Goal: Contribute content: Add original content to the website for others to see

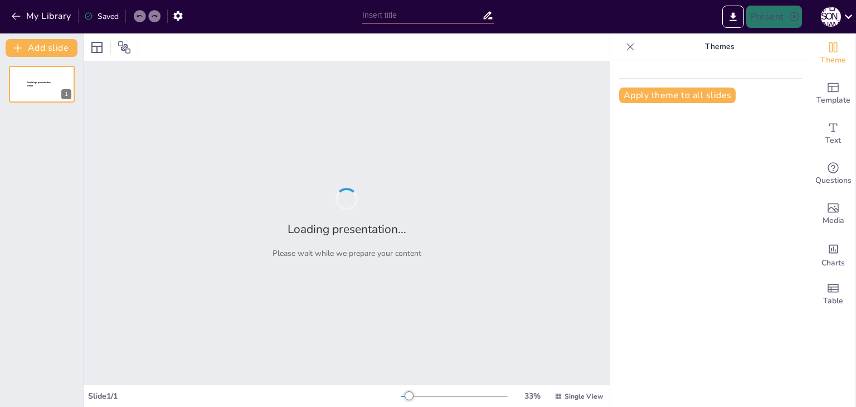
type input "Організація мистецької освіти у 5–8 класах: Основні аспекти"
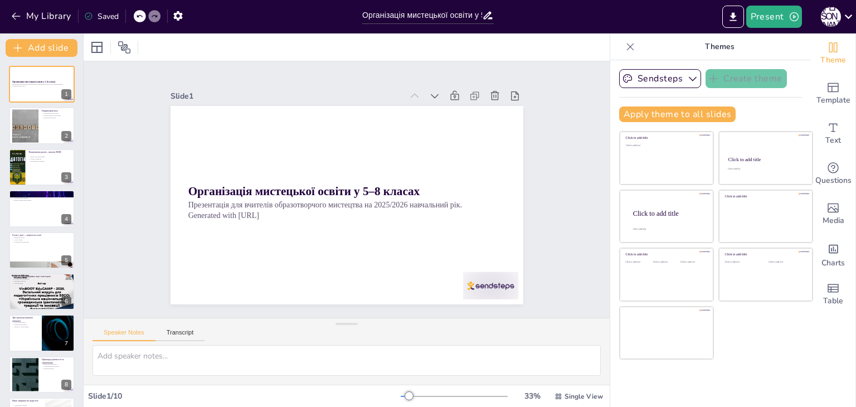
click at [801, 371] on div "Sendsteps Create theme Apply theme to all slides Click to add title Click to ad…" at bounding box center [710, 233] width 201 height 347
click at [689, 79] on icon "button" at bounding box center [693, 79] width 8 height 4
click at [687, 79] on icon "button" at bounding box center [692, 78] width 11 height 11
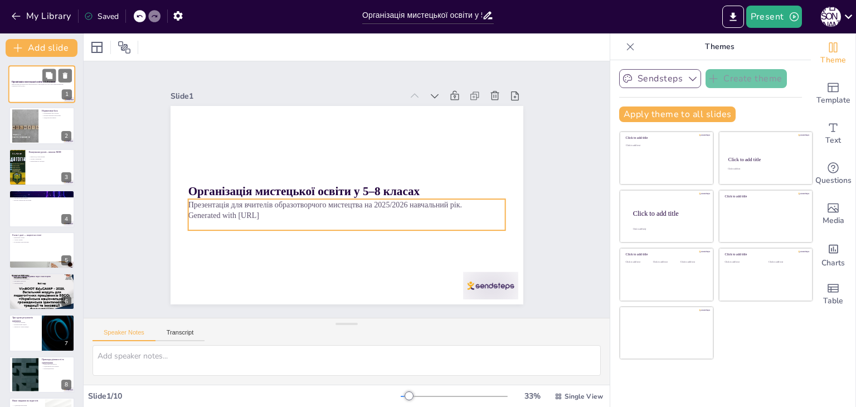
click at [25, 86] on p "Generated with [URL]" at bounding box center [42, 86] width 60 height 2
click at [250, 212] on p "Generated with [URL]" at bounding box center [327, 206] width 221 height 243
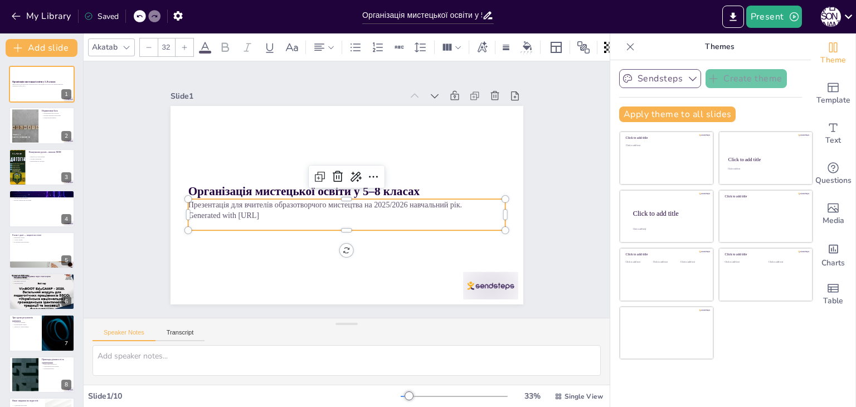
click at [250, 212] on p "Generated with [URL]" at bounding box center [344, 215] width 317 height 44
click at [542, 157] on div "Slide 1 Організація мистецької освіти у 5–8 класах Презентація для вчителів обр…" at bounding box center [346, 190] width 437 height 272
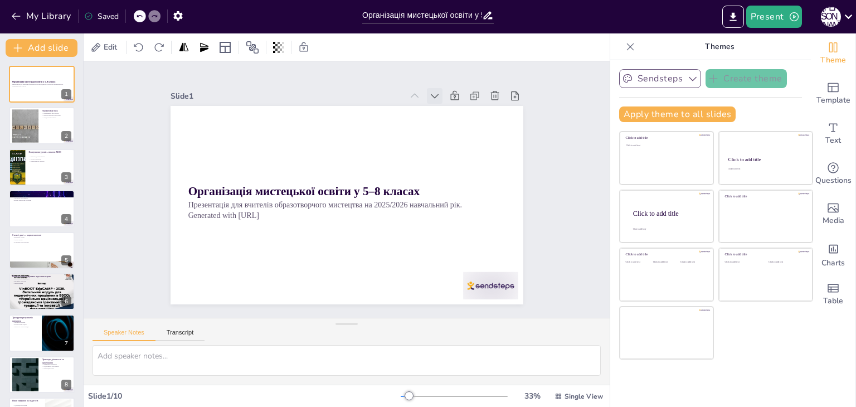
click at [438, 99] on icon at bounding box center [444, 105] width 12 height 12
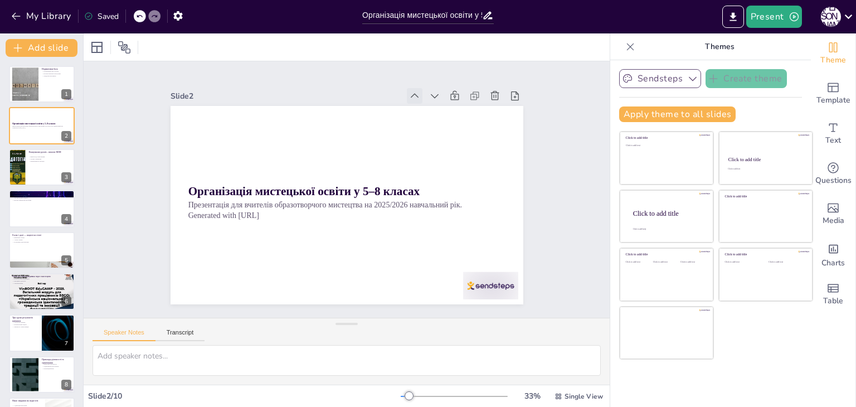
click at [426, 105] on icon at bounding box center [432, 111] width 13 height 13
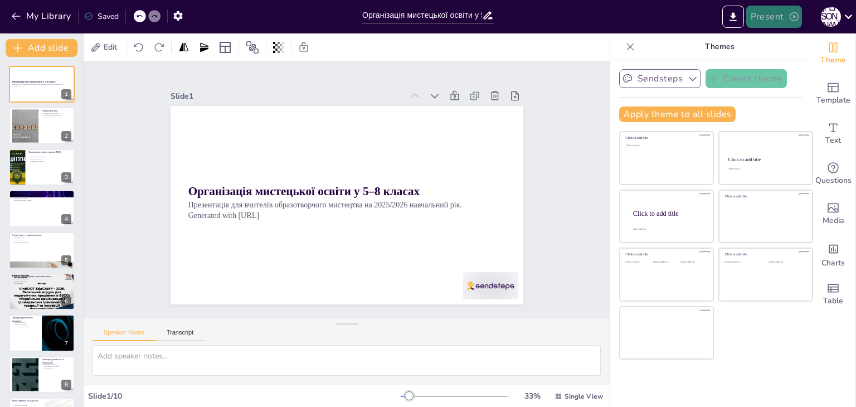
click at [762, 17] on button "Present" at bounding box center [774, 17] width 56 height 22
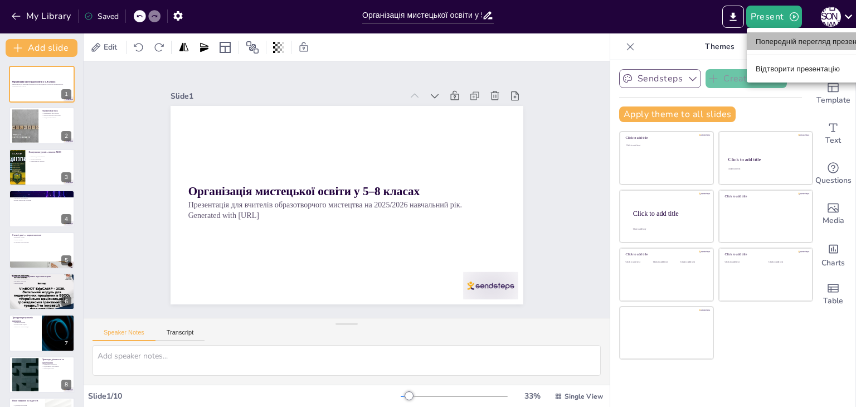
click at [783, 42] on font "Попередній перегляд презентації" at bounding box center [814, 41] width 116 height 8
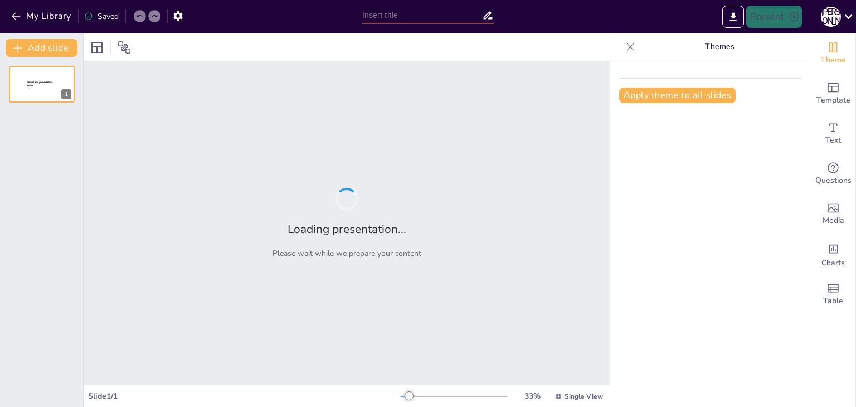
type input "Організація мистецької освіти у 5–8 класах: Основні аспекти"
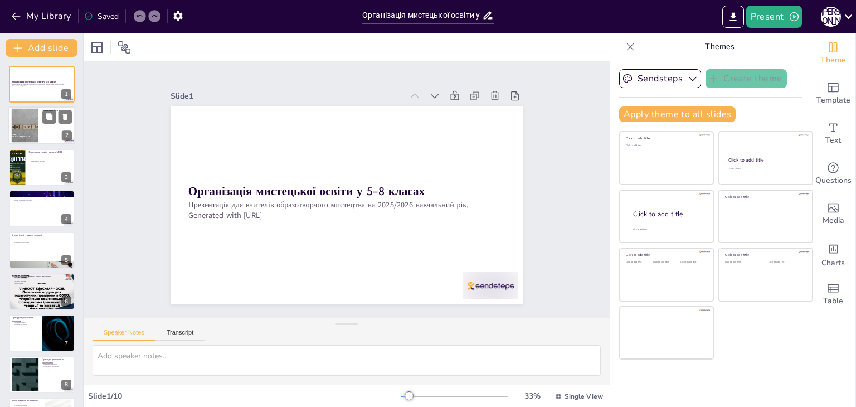
click at [33, 127] on div at bounding box center [24, 126] width 65 height 34
type textarea "Нормативна база освіти є ключовим аспектом, що визначає якість навчального проц…"
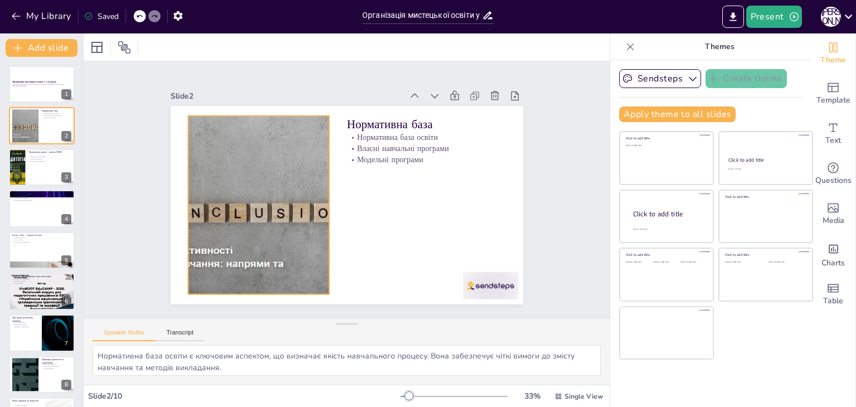
click at [194, 259] on div at bounding box center [258, 205] width 344 height 178
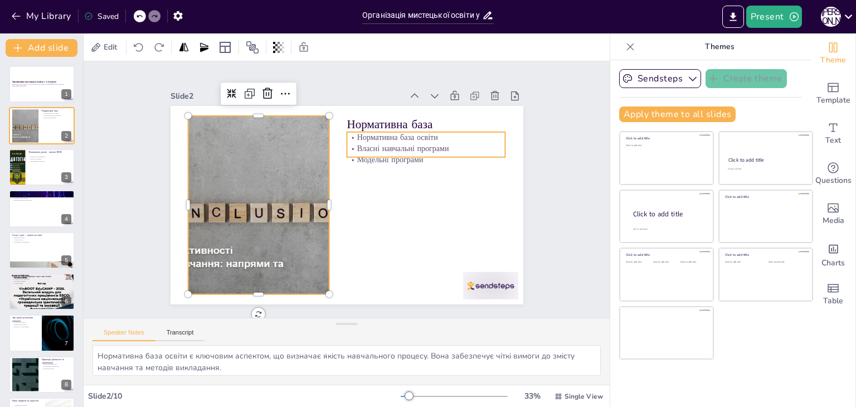
click at [399, 154] on p "Модельні програми" at bounding box center [426, 159] width 159 height 11
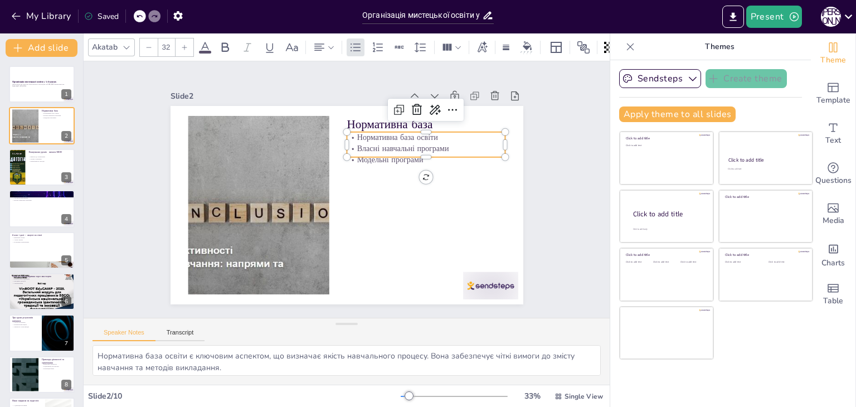
click at [400, 158] on p "Модельні програми" at bounding box center [428, 167] width 159 height 27
click at [363, 157] on div at bounding box center [428, 170] width 159 height 26
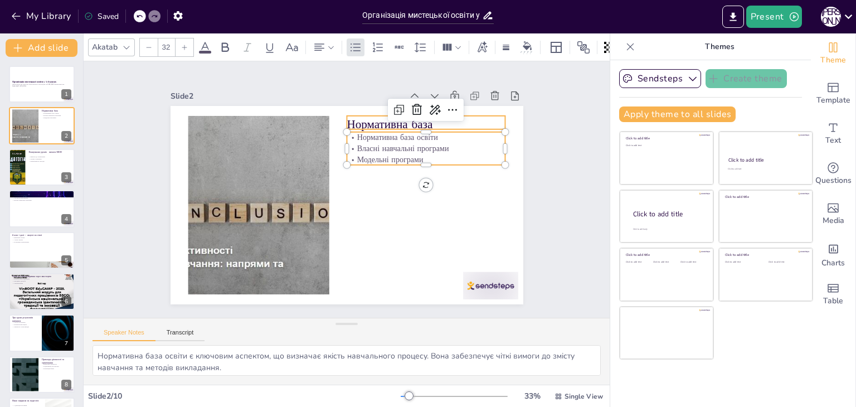
click at [363, 119] on p "Нормативна база" at bounding box center [432, 132] width 159 height 33
click at [373, 137] on p "Нормативна база освіти" at bounding box center [431, 145] width 159 height 27
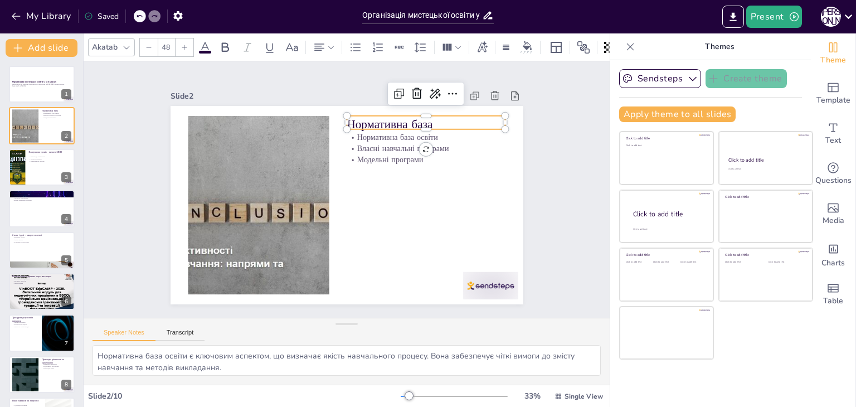
click at [369, 122] on p "Нормативна база" at bounding box center [426, 124] width 159 height 17
click at [372, 148] on p "Власні навчальні програми" at bounding box center [426, 148] width 159 height 11
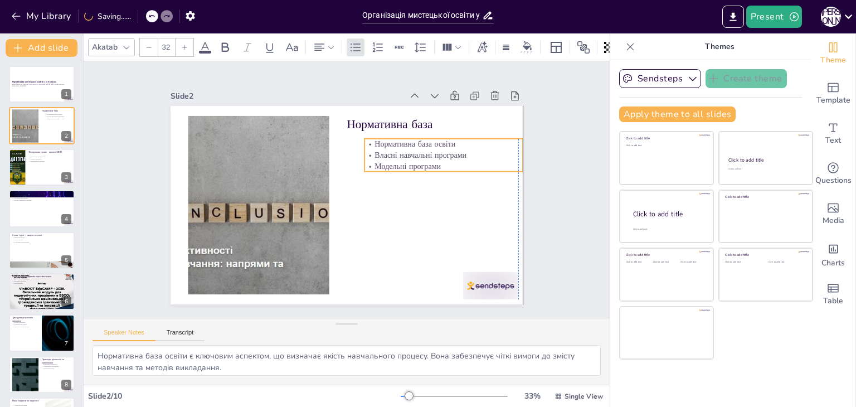
drag, startPoint x: 375, startPoint y: 145, endPoint x: 391, endPoint y: 152, distance: 18.2
click at [391, 152] on p "Власні навчальні програми" at bounding box center [444, 154] width 159 height 11
drag, startPoint x: 515, startPoint y: 154, endPoint x: 468, endPoint y: 156, distance: 47.4
click at [477, 156] on div at bounding box center [483, 169] width 12 height 33
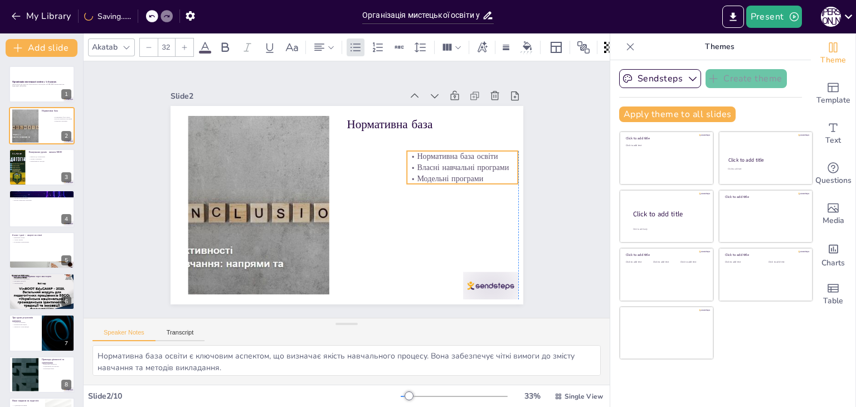
drag, startPoint x: 410, startPoint y: 153, endPoint x: 448, endPoint y: 164, distance: 40.2
click at [448, 164] on p "Власні навчальні програми" at bounding box center [462, 167] width 111 height 11
click at [375, 122] on p "Нормативна база" at bounding box center [432, 132] width 159 height 33
type input "48"
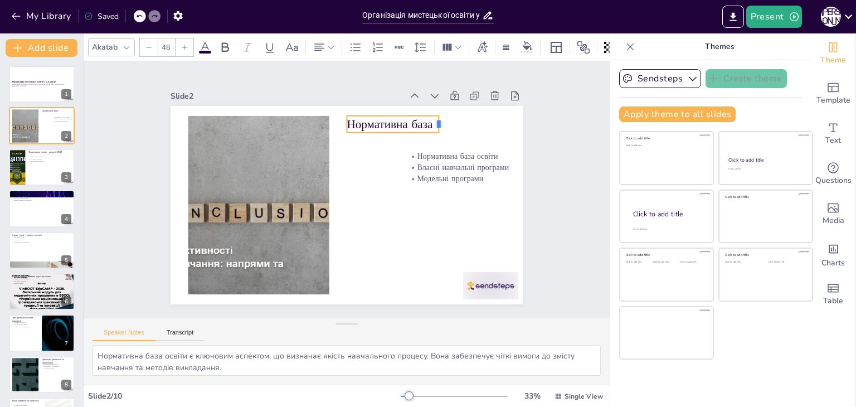
drag, startPoint x: 497, startPoint y: 118, endPoint x: 430, endPoint y: 120, distance: 66.3
click at [439, 120] on div at bounding box center [443, 124] width 9 height 17
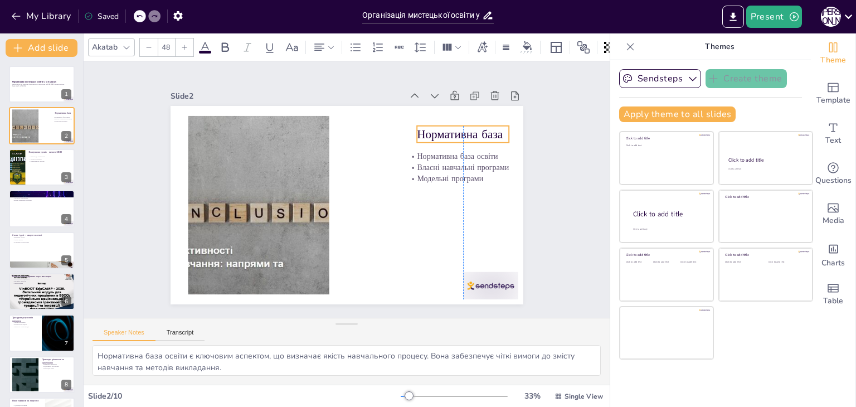
drag, startPoint x: 370, startPoint y: 116, endPoint x: 439, endPoint y: 127, distance: 69.3
click at [439, 134] on p "Нормативна база" at bounding box center [468, 147] width 94 height 26
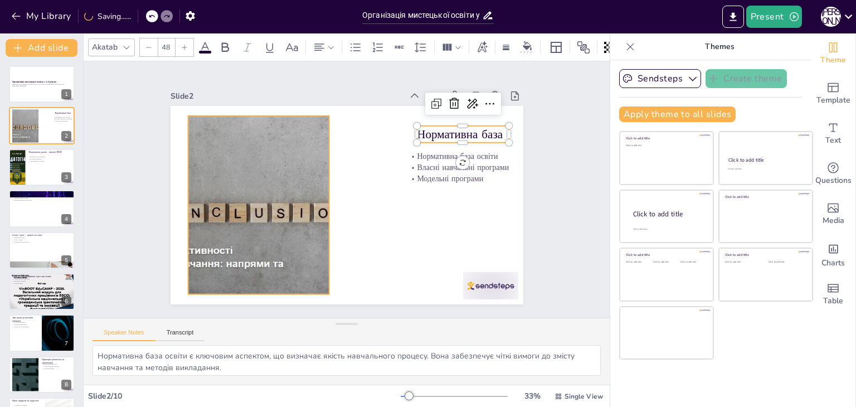
click at [264, 179] on div at bounding box center [257, 195] width 361 height 213
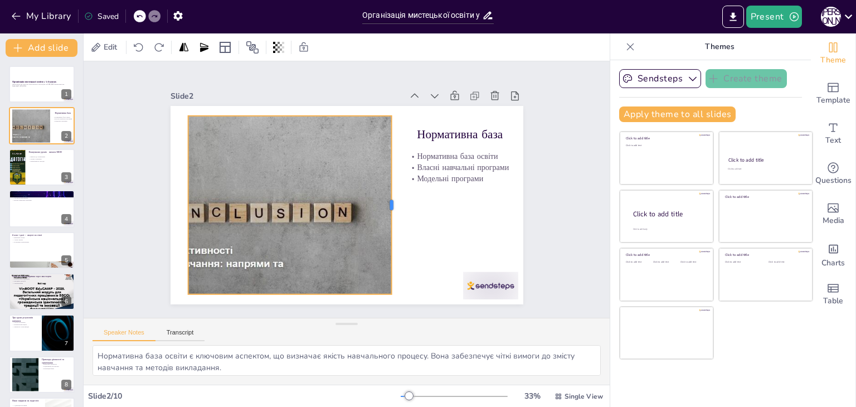
drag, startPoint x: 322, startPoint y: 201, endPoint x: 384, endPoint y: 215, distance: 63.8
click at [384, 215] on div at bounding box center [393, 210] width 27 height 178
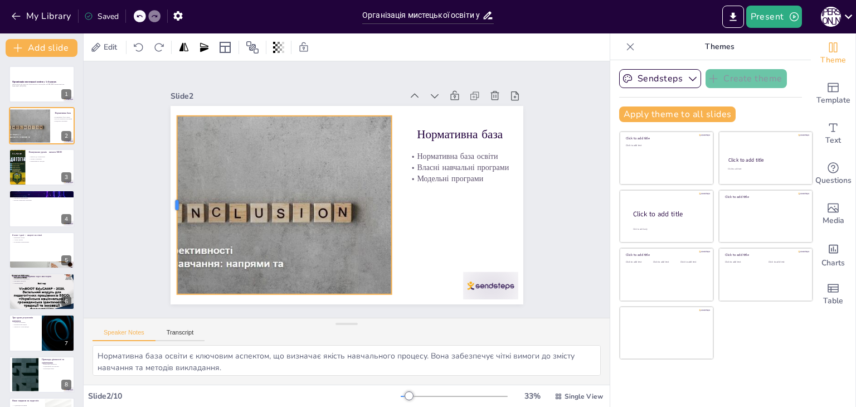
drag, startPoint x: 178, startPoint y: 203, endPoint x: 167, endPoint y: 201, distance: 11.4
click at [167, 201] on div at bounding box center [171, 187] width 27 height 178
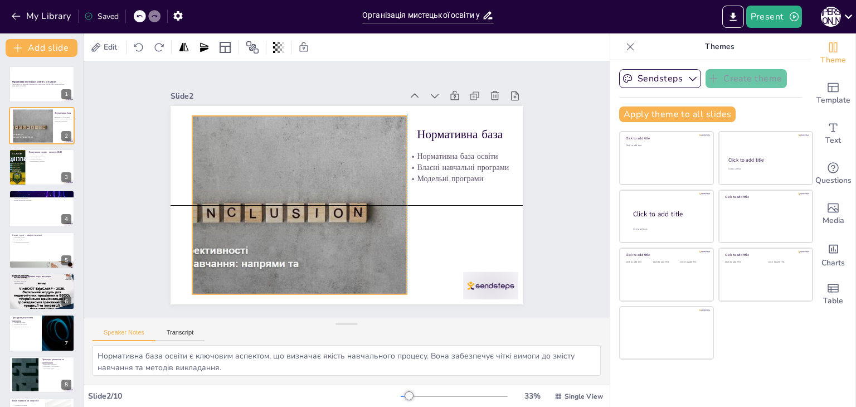
drag, startPoint x: 247, startPoint y: 216, endPoint x: 265, endPoint y: 212, distance: 17.6
click at [265, 212] on div at bounding box center [272, 197] width 361 height 213
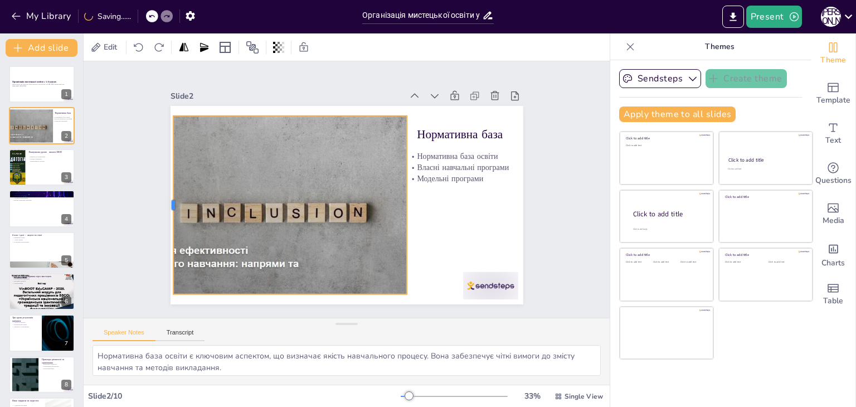
drag, startPoint x: 182, startPoint y: 201, endPoint x: 163, endPoint y: 201, distance: 19.0
click at [163, 201] on div at bounding box center [167, 186] width 27 height 178
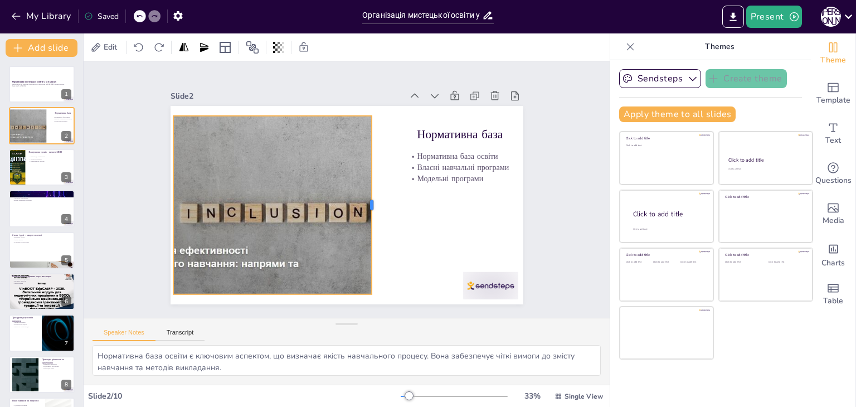
drag, startPoint x: 398, startPoint y: 201, endPoint x: 363, endPoint y: 207, distance: 35.6
click at [363, 207] on div at bounding box center [374, 208] width 27 height 178
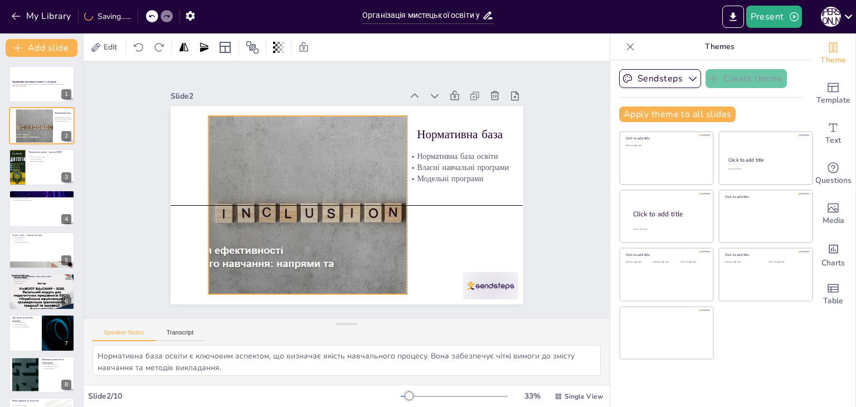
click at [320, 202] on div at bounding box center [307, 200] width 361 height 213
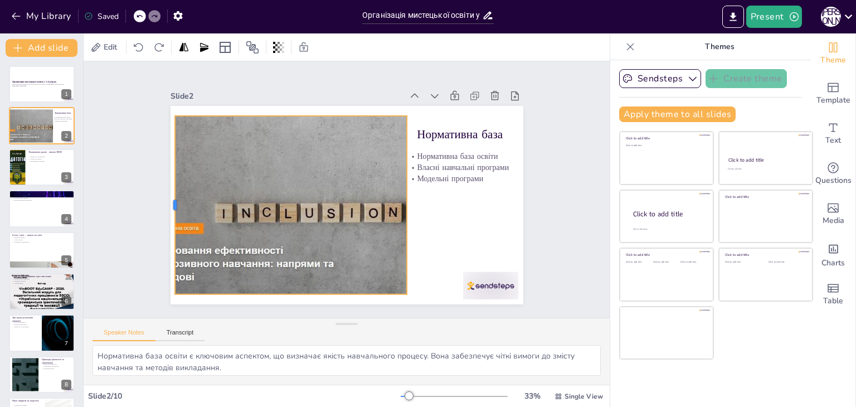
drag, startPoint x: 198, startPoint y: 205, endPoint x: 165, endPoint y: 209, distance: 33.7
click at [165, 153] on div at bounding box center [205, 83] width 126 height 139
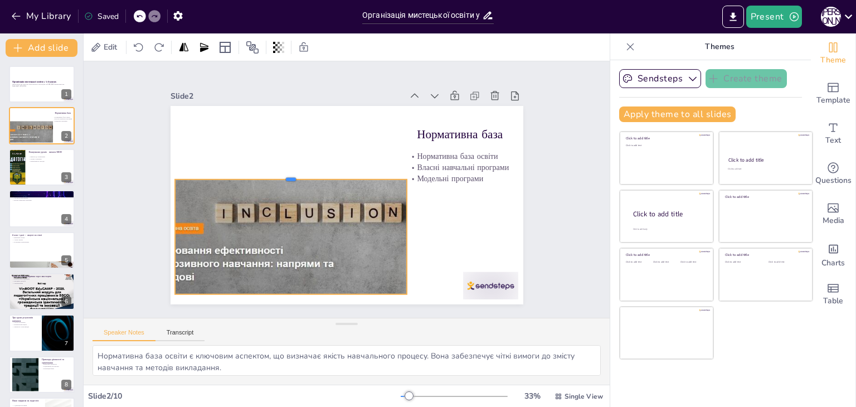
drag, startPoint x: 282, startPoint y: 112, endPoint x: 281, endPoint y: 174, distance: 62.4
click at [281, 174] on div at bounding box center [293, 169] width 232 height 33
click at [431, 179] on p "Нормативна база" at bounding box center [473, 212] width 84 height 67
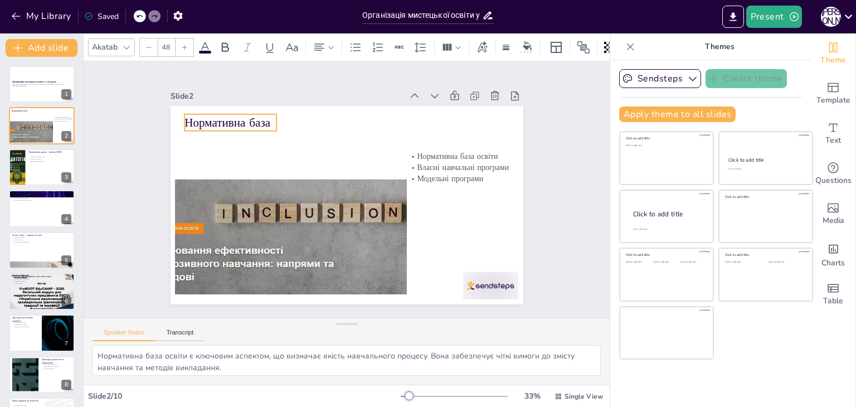
drag, startPoint x: 430, startPoint y: 130, endPoint x: 197, endPoint y: 118, distance: 232.7
click at [197, 118] on p "Нормативна база" at bounding box center [238, 111] width 94 height 26
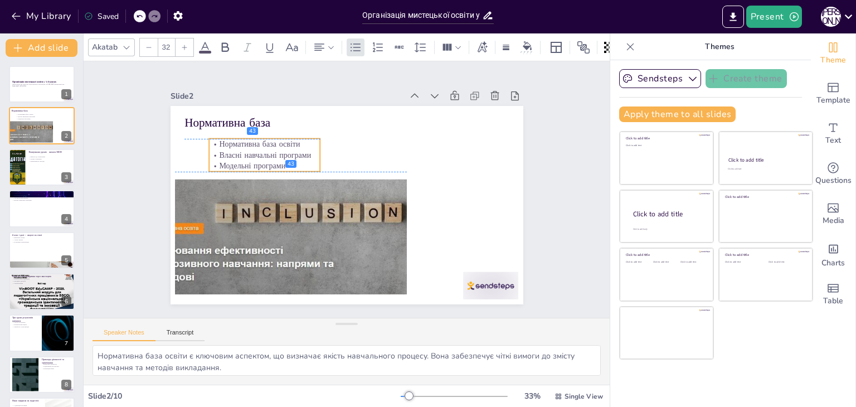
drag, startPoint x: 459, startPoint y: 169, endPoint x: 261, endPoint y: 154, distance: 198.4
click at [261, 154] on div "Нормативна база освіти Власні навчальні програми Модельні програми" at bounding box center [268, 146] width 114 height 45
click at [191, 120] on p "Нормативна база" at bounding box center [238, 111] width 94 height 26
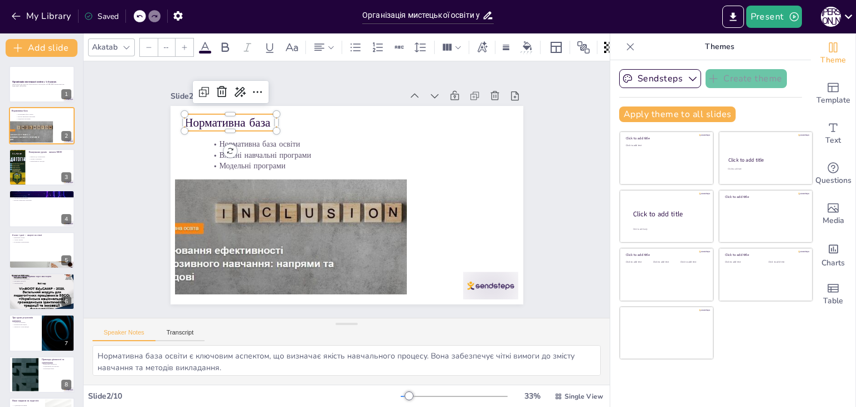
type input "48"
drag, startPoint x: 205, startPoint y: 116, endPoint x: 232, endPoint y: 118, distance: 27.4
click at [232, 118] on p "Нормативна база" at bounding box center [255, 124] width 93 height 17
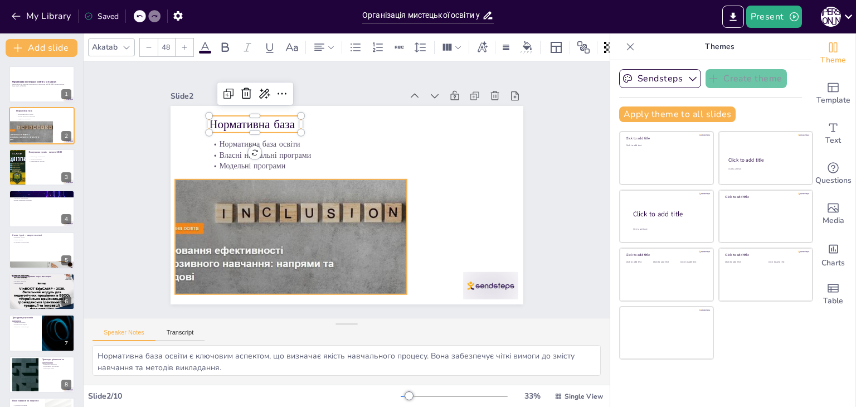
click at [348, 224] on div at bounding box center [307, 200] width 361 height 213
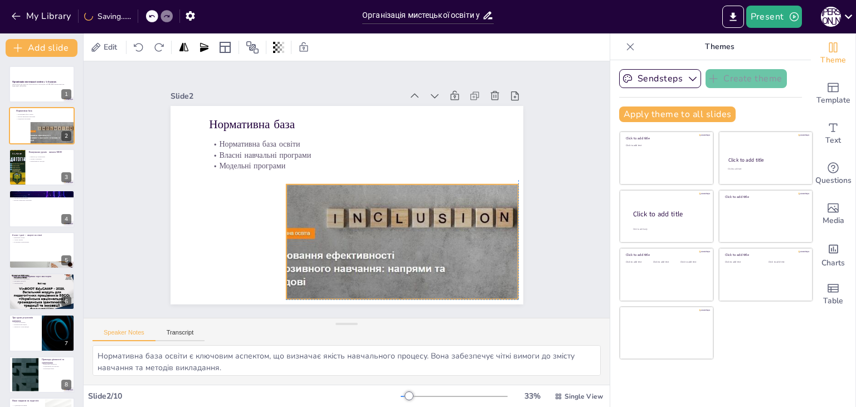
drag, startPoint x: 354, startPoint y: 227, endPoint x: 465, endPoint y: 227, distance: 110.9
click at [465, 227] on div at bounding box center [420, 210] width 344 height 178
click at [274, 106] on div "Нормативна база Нормативна база освіти Власні навчальні програми Модельні прогр…" at bounding box center [347, 106] width 353 height 0
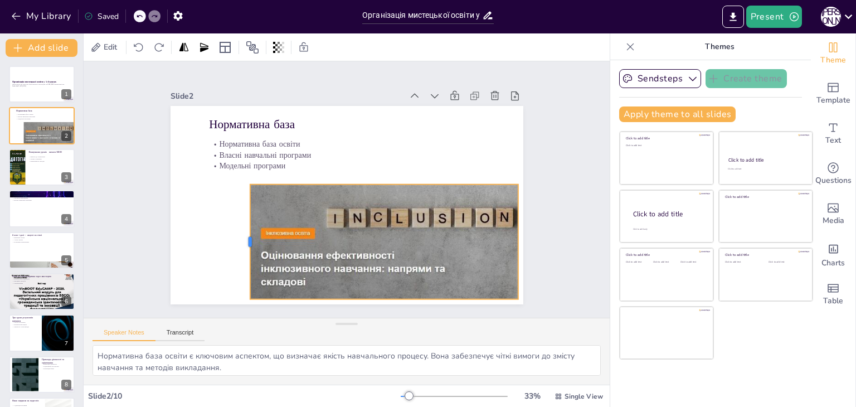
drag, startPoint x: 277, startPoint y: 240, endPoint x: 241, endPoint y: 232, distance: 37.1
click at [241, 232] on div at bounding box center [245, 241] width 9 height 115
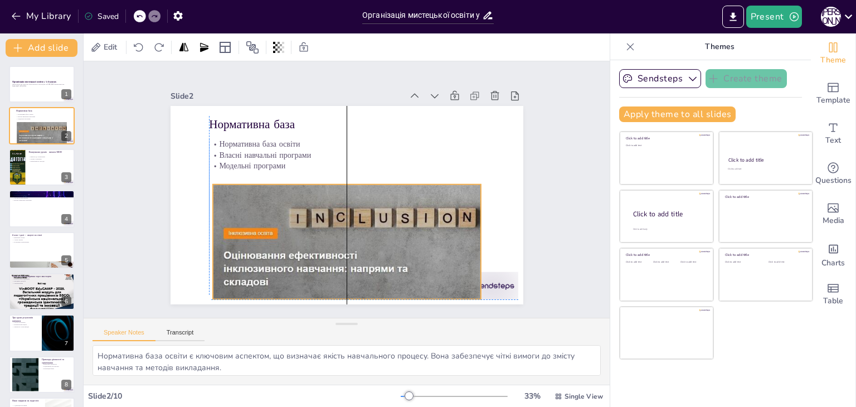
drag, startPoint x: 382, startPoint y: 241, endPoint x: 343, endPoint y: 237, distance: 39.3
click at [343, 237] on div at bounding box center [383, 210] width 344 height 178
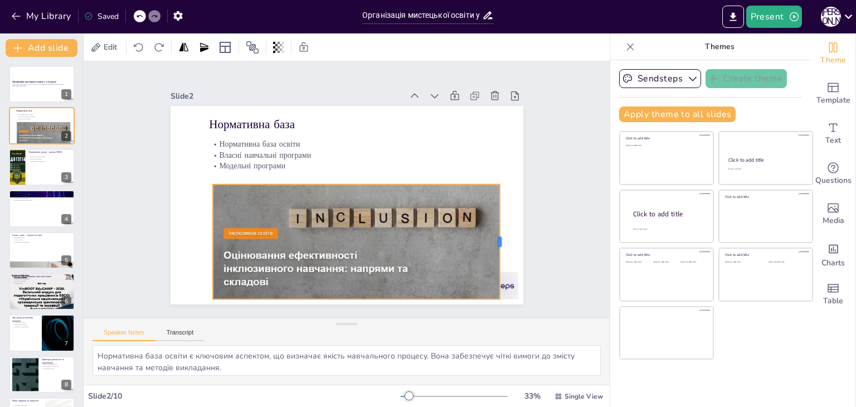
drag, startPoint x: 473, startPoint y: 237, endPoint x: 492, endPoint y: 240, distance: 19.1
click at [500, 240] on div at bounding box center [504, 241] width 9 height 115
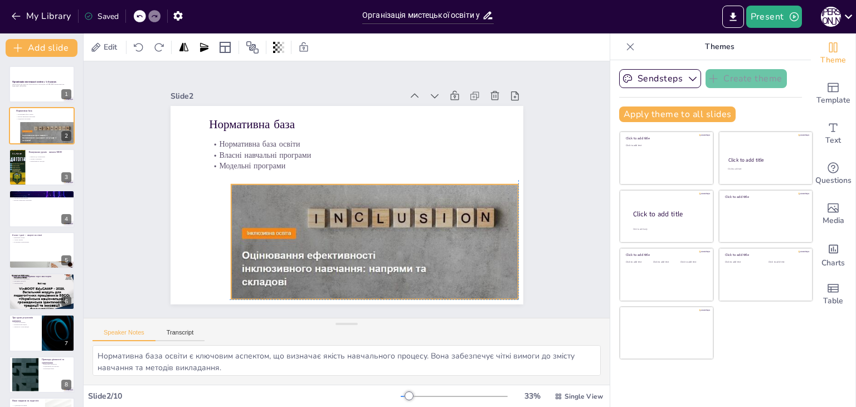
drag, startPoint x: 424, startPoint y: 241, endPoint x: 441, endPoint y: 237, distance: 17.8
click at [441, 237] on div at bounding box center [401, 210] width 344 height 178
click at [45, 171] on div at bounding box center [41, 167] width 67 height 38
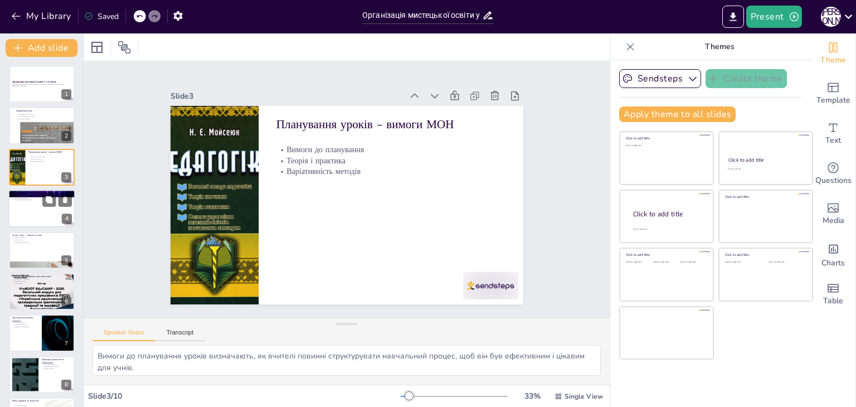
click at [27, 212] on div at bounding box center [41, 209] width 67 height 38
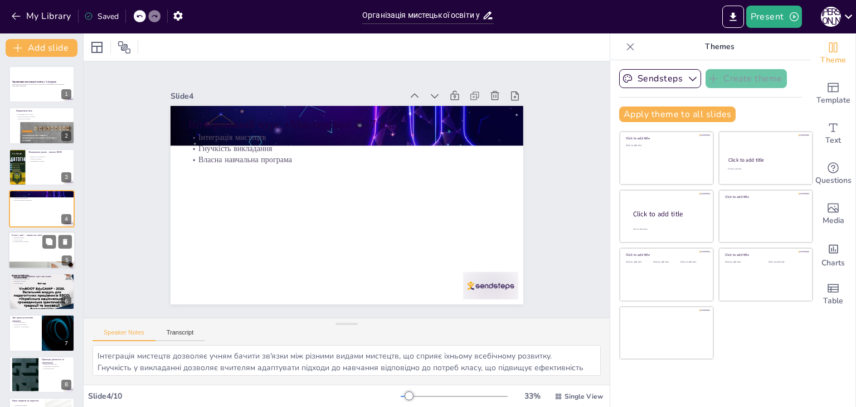
click at [27, 250] on div at bounding box center [41, 250] width 67 height 38
type textarea "Вивчення стилів допомагає учням розвивати естетичний смак і розуміння різних ку…"
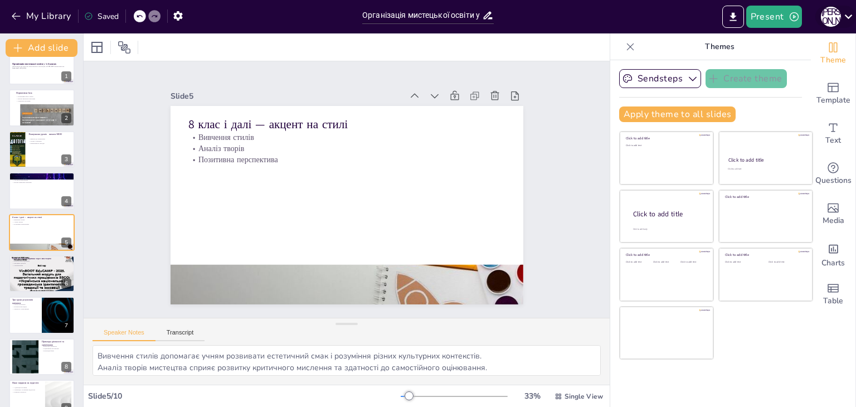
click at [830, 18] on div "М [PERSON_NAME]" at bounding box center [831, 17] width 20 height 20
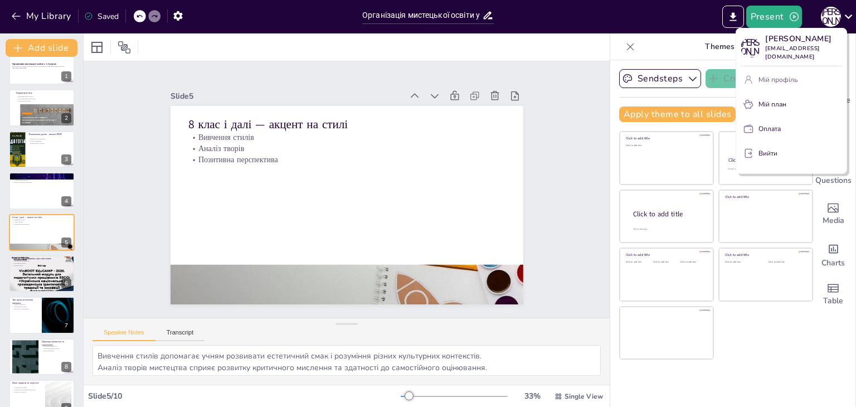
click at [771, 76] on font "Мій профіль" at bounding box center [778, 79] width 39 height 9
